Goal: Transaction & Acquisition: Purchase product/service

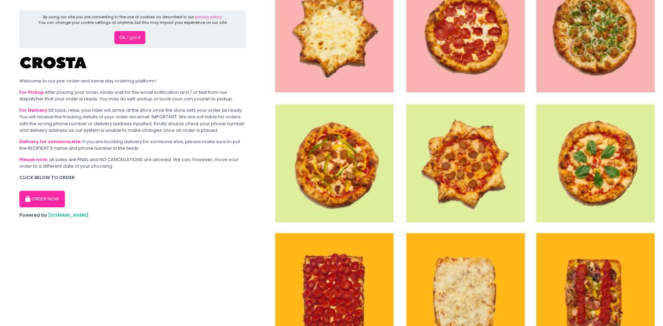
click at [128, 42] on button "Ok, I got it" at bounding box center [129, 37] width 31 height 13
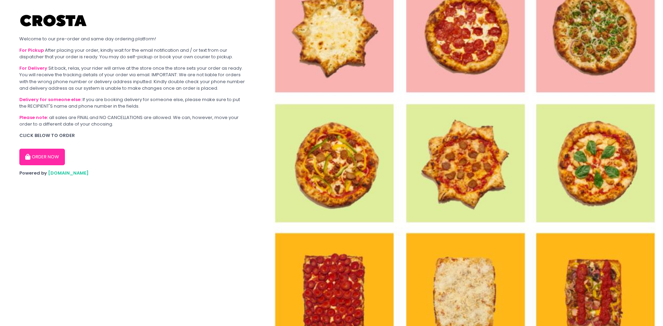
click at [32, 154] on button "ORDER NOW" at bounding box center [42, 157] width 46 height 17
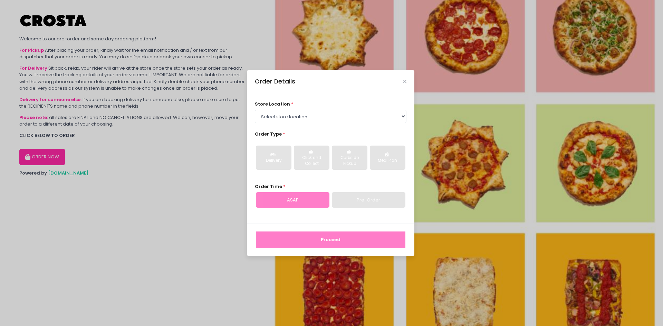
click at [354, 196] on div "Pre-Order" at bounding box center [369, 200] width 74 height 16
click at [341, 230] on div "Proceed" at bounding box center [330, 240] width 167 height 32
click at [319, 117] on select "Select store location [PERSON_NAME] Pizza - [PERSON_NAME] Pizza - [GEOGRAPHIC_D…" at bounding box center [331, 116] width 152 height 13
select select "5fabb2e53664a8677beaeb89"
click at [255, 110] on select "Select store location [PERSON_NAME] Pizza - [PERSON_NAME] Pizza - [GEOGRAPHIC_D…" at bounding box center [331, 116] width 152 height 13
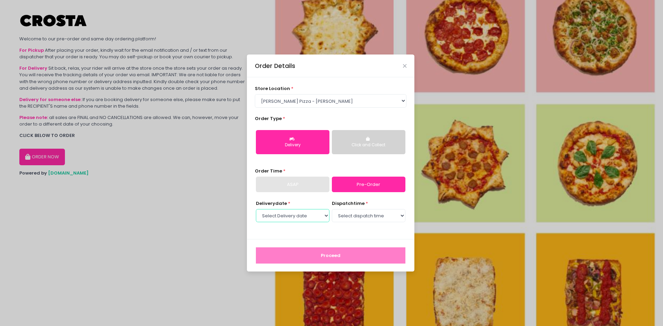
click at [312, 215] on select "Select Delivery date [DATE] [DATE] [DATE] [DATE] [DATE] [DATE]" at bounding box center [293, 215] width 74 height 13
select select "[DATE]"
click at [256, 209] on select "Select Delivery date [DATE] [DATE] [DATE] [DATE] [DATE] [DATE]" at bounding box center [293, 215] width 74 height 13
click at [377, 218] on select "Select dispatch time 12:00 PM - 12:30 PM 12:30 PM - 01:00 PM 01:00 PM - 01:30 P…" at bounding box center [369, 215] width 74 height 13
select select "18:30"
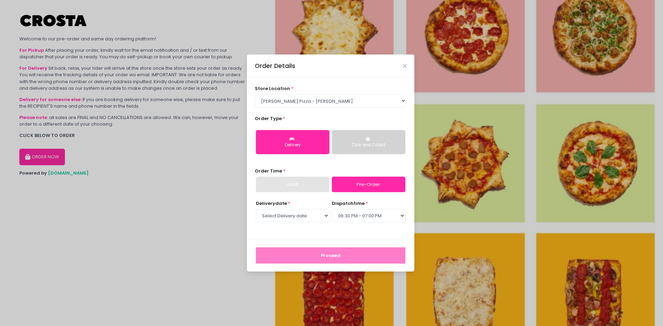
click at [332, 209] on select "Select dispatch time 12:00 PM - 12:30 PM 12:30 PM - 01:00 PM 01:00 PM - 01:30 P…" at bounding box center [369, 215] width 74 height 13
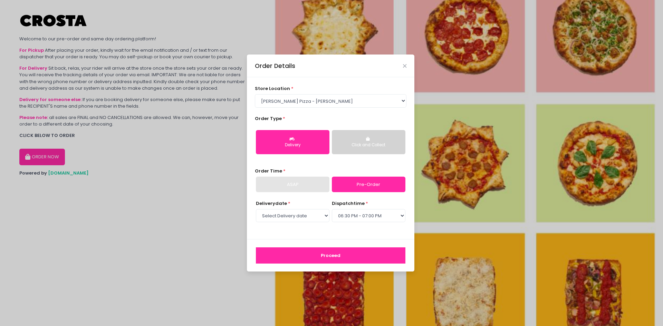
drag, startPoint x: 346, startPoint y: 265, endPoint x: 347, endPoint y: 260, distance: 4.2
click at [346, 265] on div "Proceed" at bounding box center [330, 255] width 167 height 32
click at [347, 258] on button "Proceed" at bounding box center [331, 256] width 150 height 17
